Goal: Task Accomplishment & Management: Manage account settings

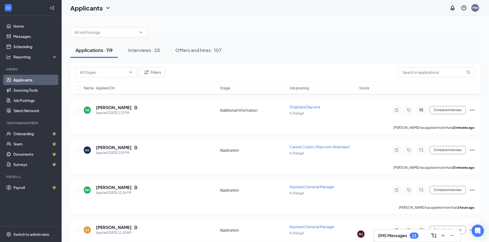
click at [397, 234] on h3 "SMS Messages" at bounding box center [392, 236] width 29 height 6
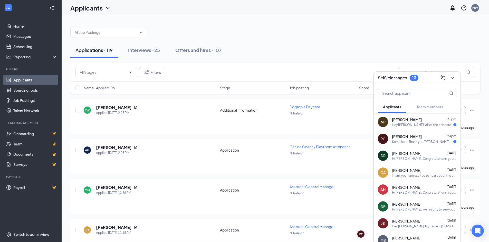
click at [421, 75] on div "SMS Messages 13" at bounding box center [417, 78] width 78 height 8
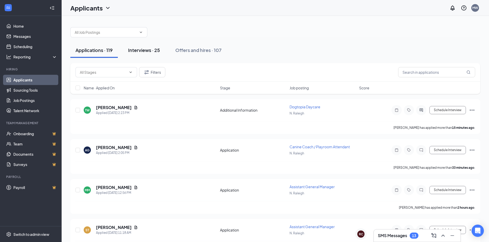
click at [139, 52] on div "Interviews · 25" at bounding box center [144, 50] width 32 height 6
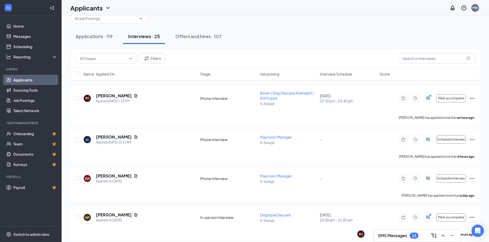
scroll to position [26, 0]
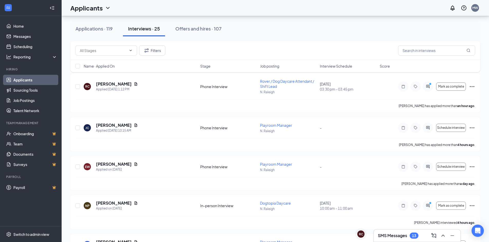
click at [410, 233] on div "SMS Messages 13" at bounding box center [417, 236] width 78 height 8
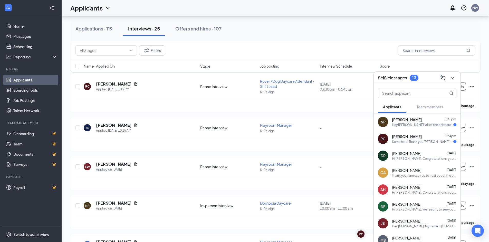
click at [407, 142] on div "Same here! Thank you [PERSON_NAME]!" at bounding box center [421, 142] width 58 height 4
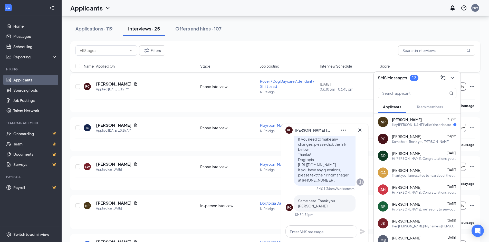
click at [329, 128] on div "RC [PERSON_NAME]" at bounding box center [324, 130] width 78 height 8
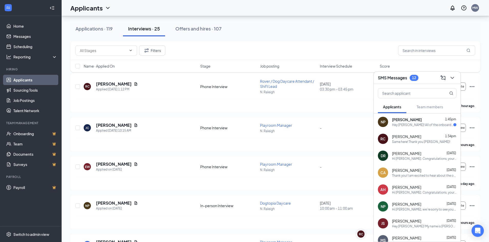
click at [422, 81] on div "SMS Messages 12" at bounding box center [417, 78] width 78 height 8
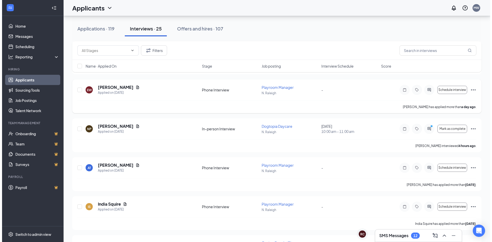
scroll to position [0, 0]
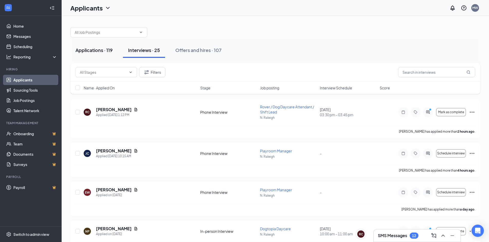
click at [92, 50] on div "Applications · 119" at bounding box center [93, 50] width 37 height 6
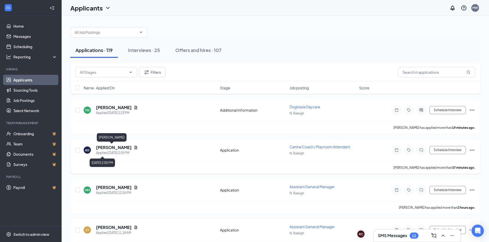
click at [107, 148] on h5 "[PERSON_NAME]" at bounding box center [114, 148] width 36 height 6
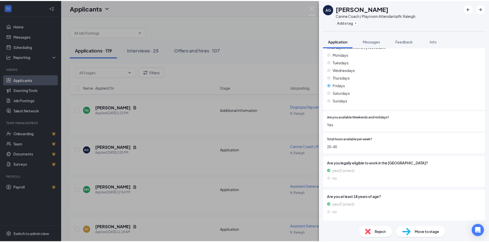
scroll to position [255, 0]
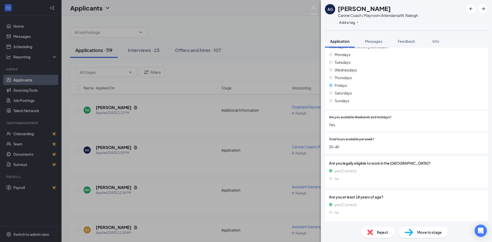
click at [313, 4] on div "AG [PERSON_NAME] Canine Coach / Playroom Attendant at N. Raleigh Add a tag Appl…" at bounding box center [246, 121] width 492 height 242
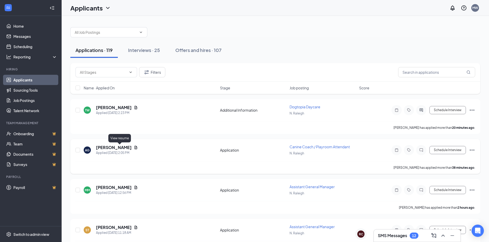
click at [134, 148] on icon "Document" at bounding box center [136, 148] width 4 height 4
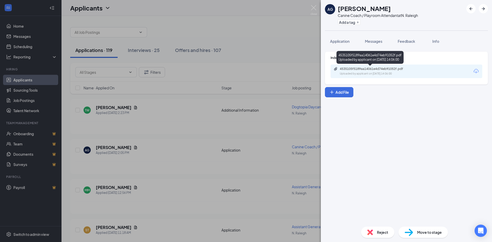
click at [373, 74] on div "Uploaded by applicant on [DATE] 14:06:00" at bounding box center [378, 74] width 77 height 4
click at [316, 9] on img at bounding box center [314, 10] width 6 height 10
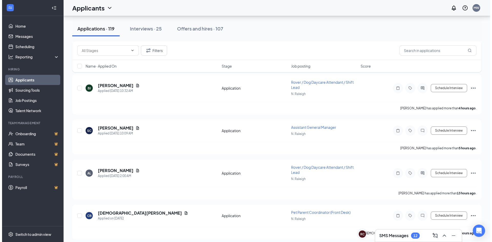
scroll to position [231, 0]
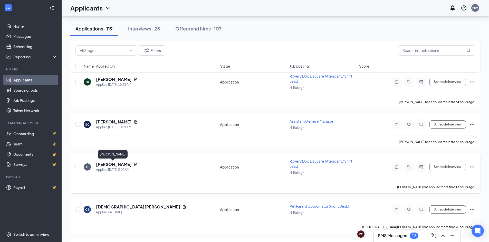
click at [112, 166] on h5 "[PERSON_NAME]" at bounding box center [114, 165] width 36 height 6
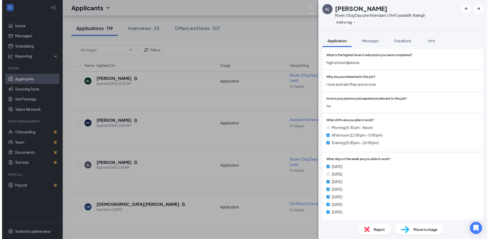
scroll to position [154, 0]
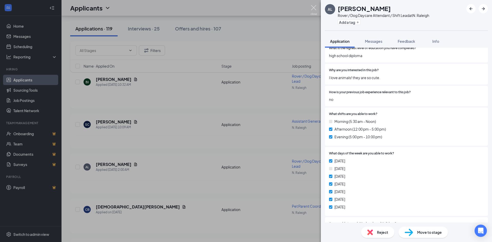
click at [311, 7] on img at bounding box center [314, 10] width 6 height 10
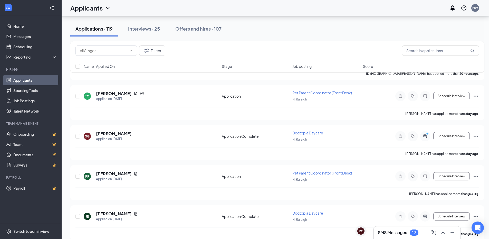
scroll to position [256, 0]
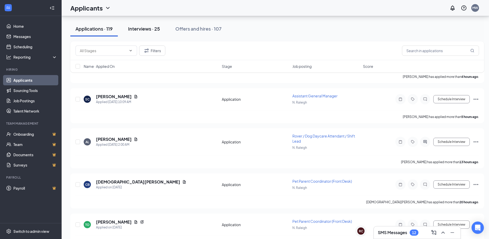
click at [140, 29] on div "Interviews · 25" at bounding box center [144, 28] width 32 height 6
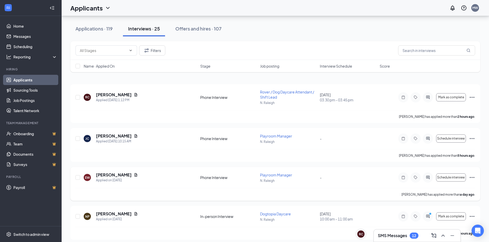
scroll to position [26, 0]
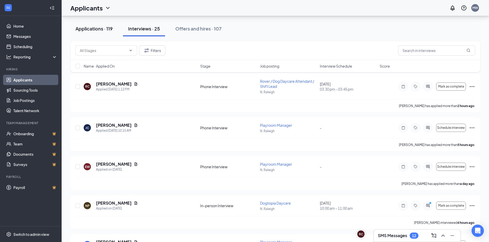
click at [80, 29] on div "Applications · 119" at bounding box center [93, 28] width 37 height 6
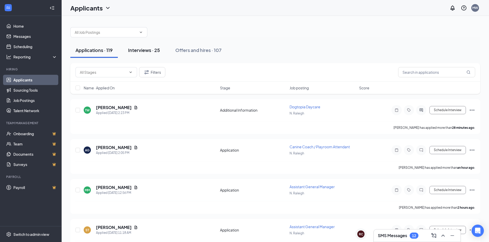
click at [141, 50] on div "Interviews · 25" at bounding box center [144, 50] width 32 height 6
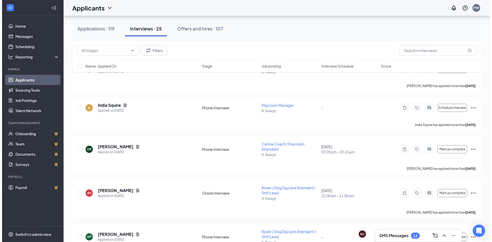
scroll to position [205, 0]
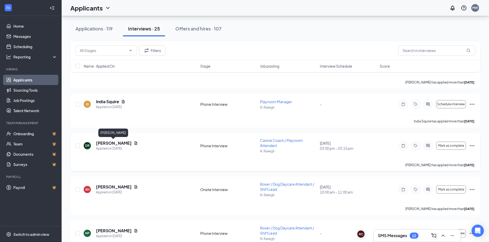
click at [112, 145] on h5 "[PERSON_NAME]" at bounding box center [114, 144] width 36 height 6
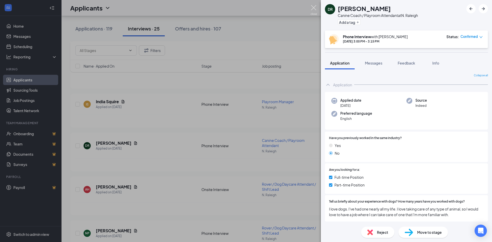
drag, startPoint x: 316, startPoint y: 8, endPoint x: 158, endPoint y: 97, distance: 181.1
click at [316, 8] on img at bounding box center [314, 10] width 6 height 10
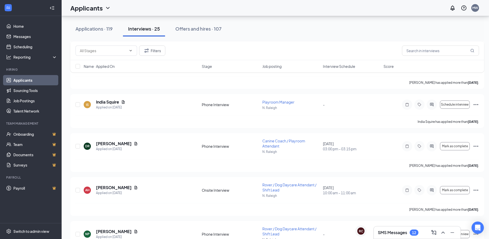
click at [414, 230] on div "12" at bounding box center [414, 232] width 4 height 4
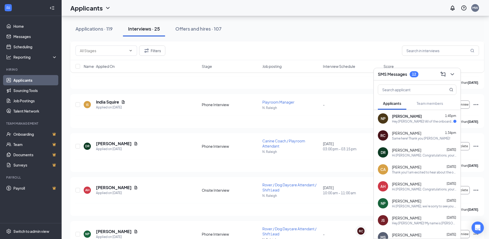
click at [424, 76] on div "SMS Messages 12" at bounding box center [417, 74] width 78 height 8
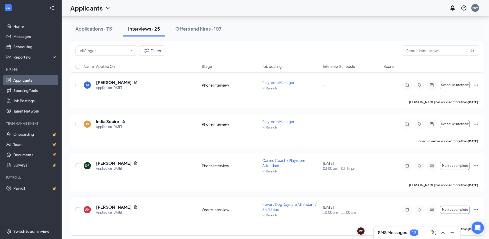
scroll to position [103, 0]
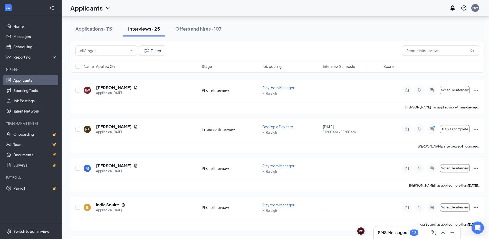
click at [142, 28] on div "Interviews · 25" at bounding box center [144, 28] width 32 height 6
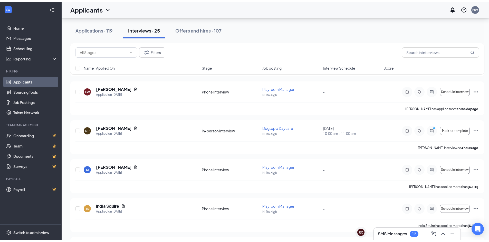
scroll to position [0, 0]
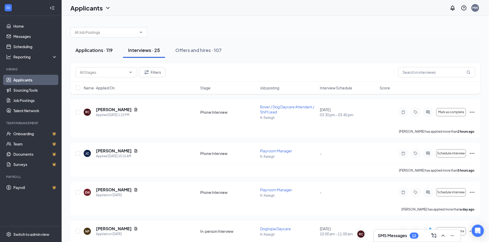
drag, startPoint x: 105, startPoint y: 53, endPoint x: 102, endPoint y: 51, distance: 3.2
click at [103, 54] on button "Applications · 119" at bounding box center [93, 50] width 47 height 15
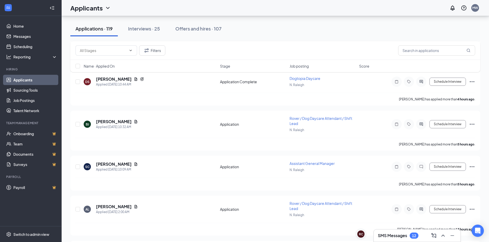
scroll to position [231, 0]
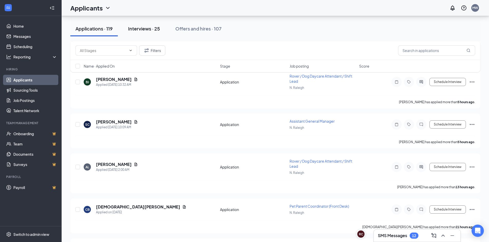
click at [139, 31] on div "Interviews · 25" at bounding box center [144, 28] width 32 height 6
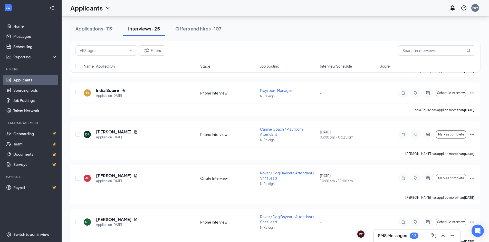
scroll to position [231, 0]
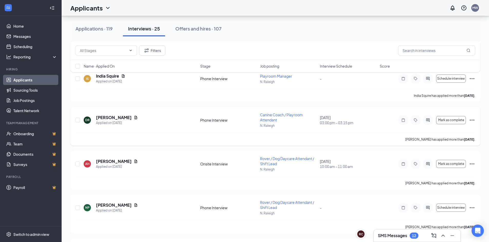
click at [473, 120] on icon "Ellipses" at bounding box center [472, 120] width 6 height 6
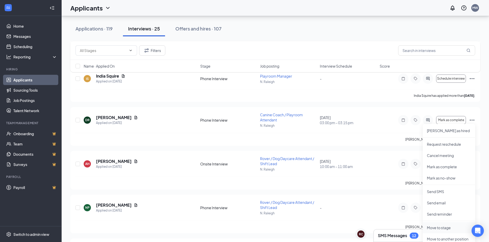
click at [438, 229] on p "Move to stage" at bounding box center [449, 227] width 44 height 5
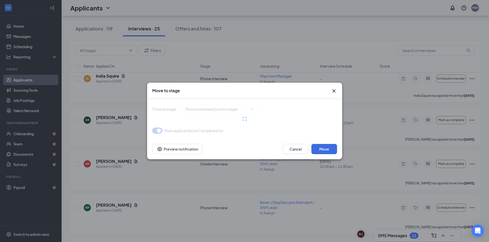
type input "Onsite Interview (next stage)"
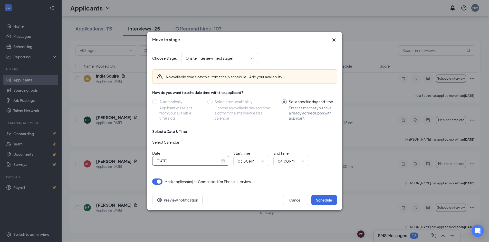
click at [183, 164] on input "[DATE]" at bounding box center [188, 161] width 64 height 6
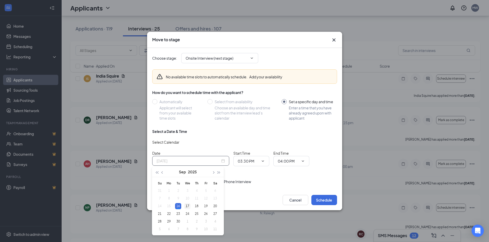
type input "[DATE]"
click at [186, 205] on div "17" at bounding box center [187, 206] width 6 height 6
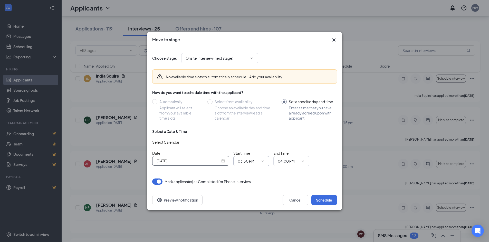
click at [250, 163] on input "03:30 PM" at bounding box center [248, 162] width 21 height 6
click at [253, 108] on div "02:00 PM" at bounding box center [249, 106] width 15 height 6
type input "02:00 PM"
click at [289, 162] on input "04:00 PM" at bounding box center [288, 162] width 21 height 6
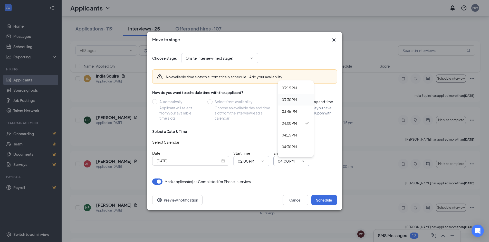
scroll to position [693, 0]
click at [291, 102] on div "03:00 PM" at bounding box center [289, 102] width 15 height 6
type input "03:00 PM"
click at [322, 200] on button "Schedule" at bounding box center [324, 200] width 26 height 10
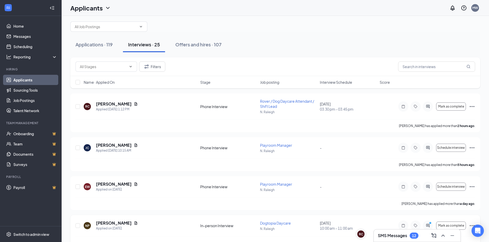
scroll to position [0, 0]
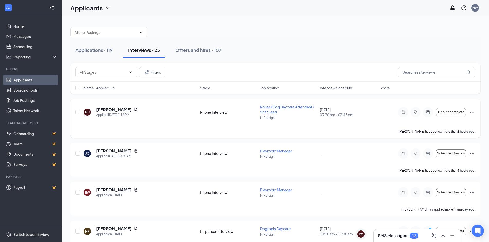
click at [472, 112] on icon "Ellipses" at bounding box center [472, 112] width 6 height 6
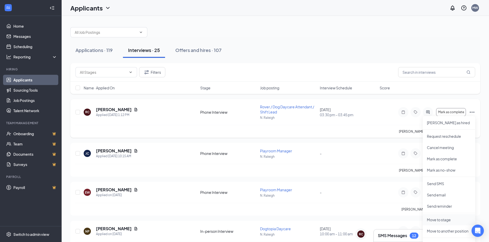
click at [441, 221] on p "Move to stage" at bounding box center [449, 219] width 44 height 5
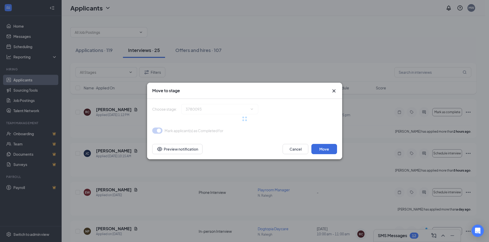
type input "Onsite Interview (next stage)"
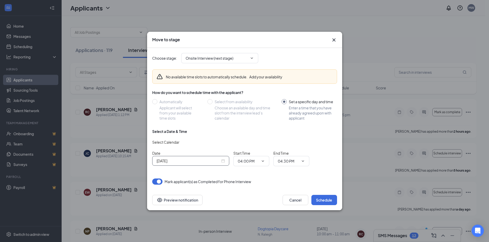
click at [184, 162] on input "[DATE]" at bounding box center [188, 161] width 64 height 6
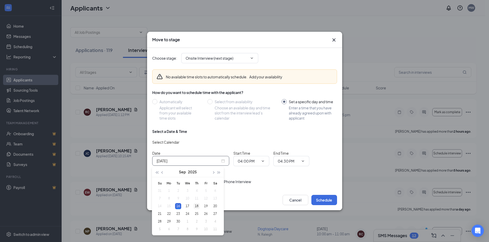
type input "[DATE]"
click at [197, 206] on div "18" at bounding box center [196, 206] width 6 height 6
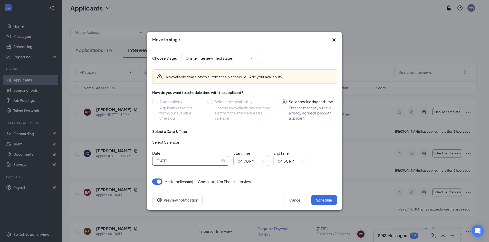
click at [268, 165] on span "04:00 PM" at bounding box center [251, 161] width 36 height 10
click at [264, 163] on span "04:00 PM" at bounding box center [251, 161] width 36 height 10
click at [251, 162] on input "04:00 PM" at bounding box center [248, 162] width 21 height 6
click at [254, 128] on div "02:30 PM" at bounding box center [249, 130] width 15 height 6
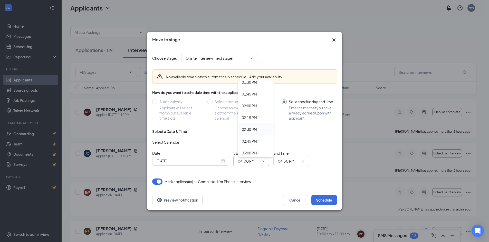
type input "02:30 PM"
click at [289, 163] on input "04:30 PM" at bounding box center [288, 162] width 21 height 6
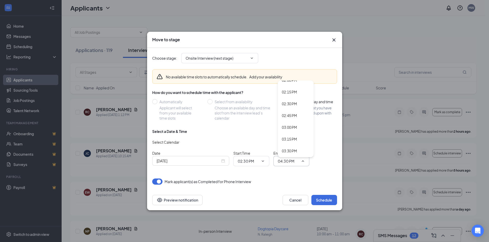
scroll to position [693, 0]
click at [290, 126] on div "03:30 PM" at bounding box center [289, 126] width 15 height 6
type input "03:30 PM"
click at [323, 198] on button "Schedule" at bounding box center [324, 200] width 26 height 10
